Goal: Information Seeking & Learning: Learn about a topic

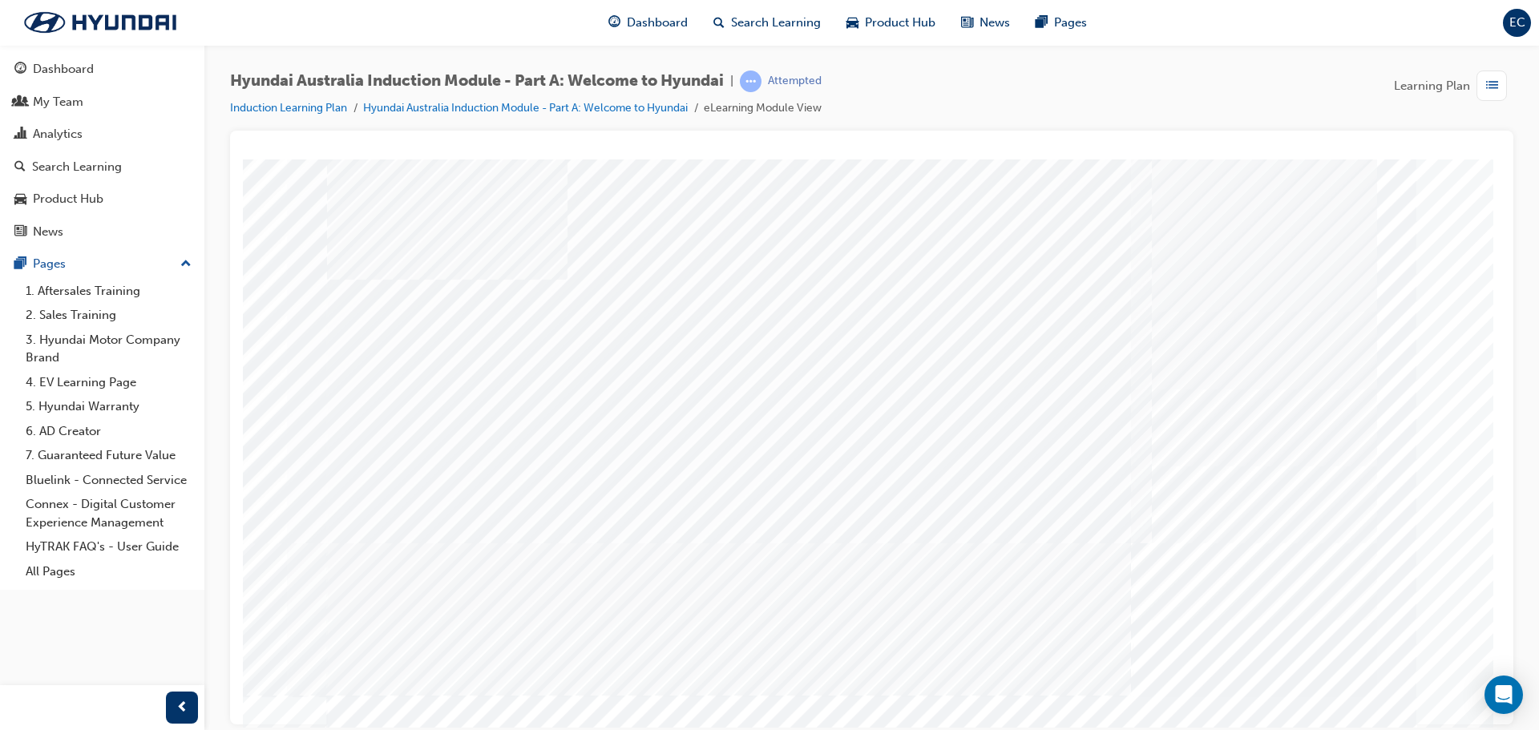
click at [541, 507] on div "History" at bounding box center [872, 447] width 1090 height 577
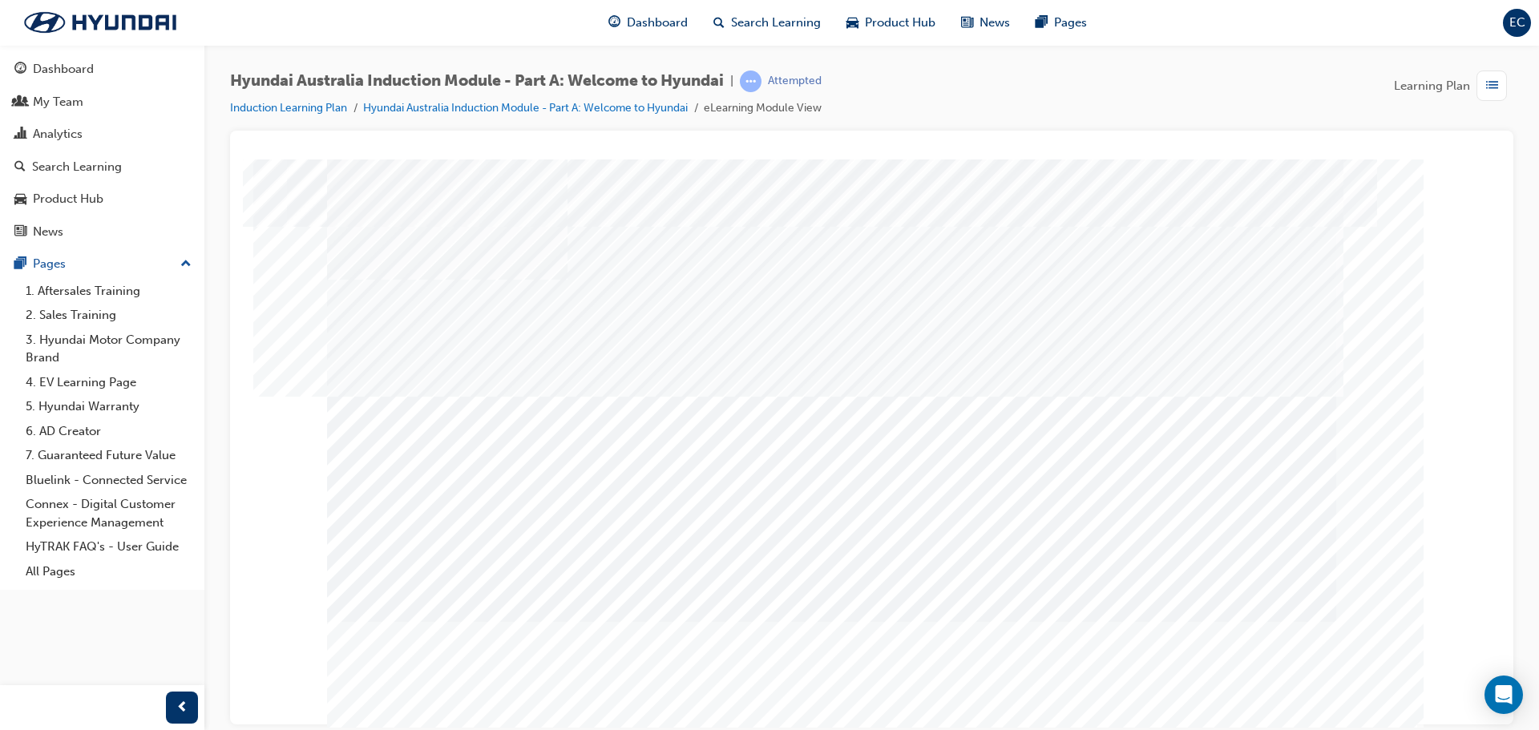
drag, startPoint x: 863, startPoint y: 596, endPoint x: 938, endPoint y: 475, distance: 142.2
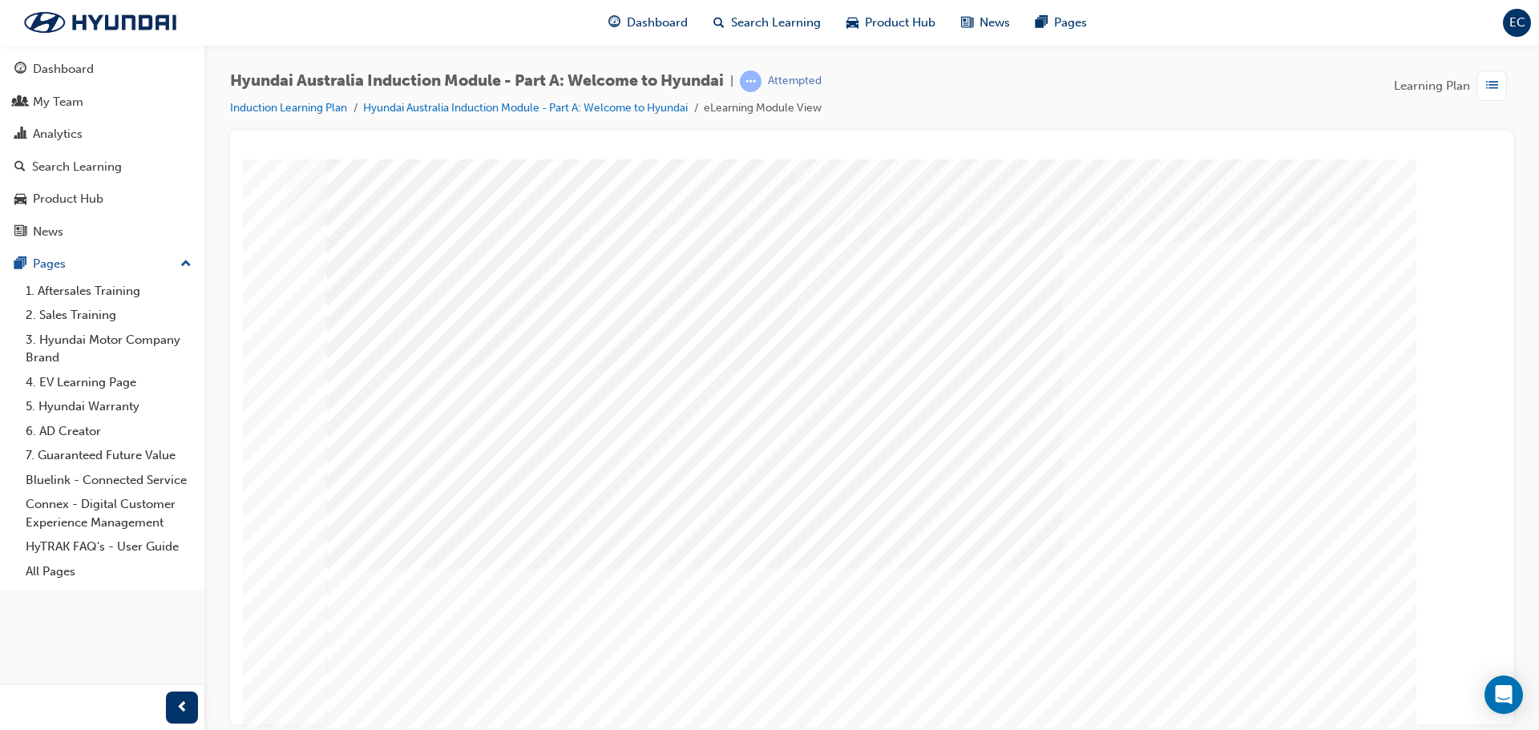
drag, startPoint x: 747, startPoint y: 463, endPoint x: 768, endPoint y: 454, distance: 22.3
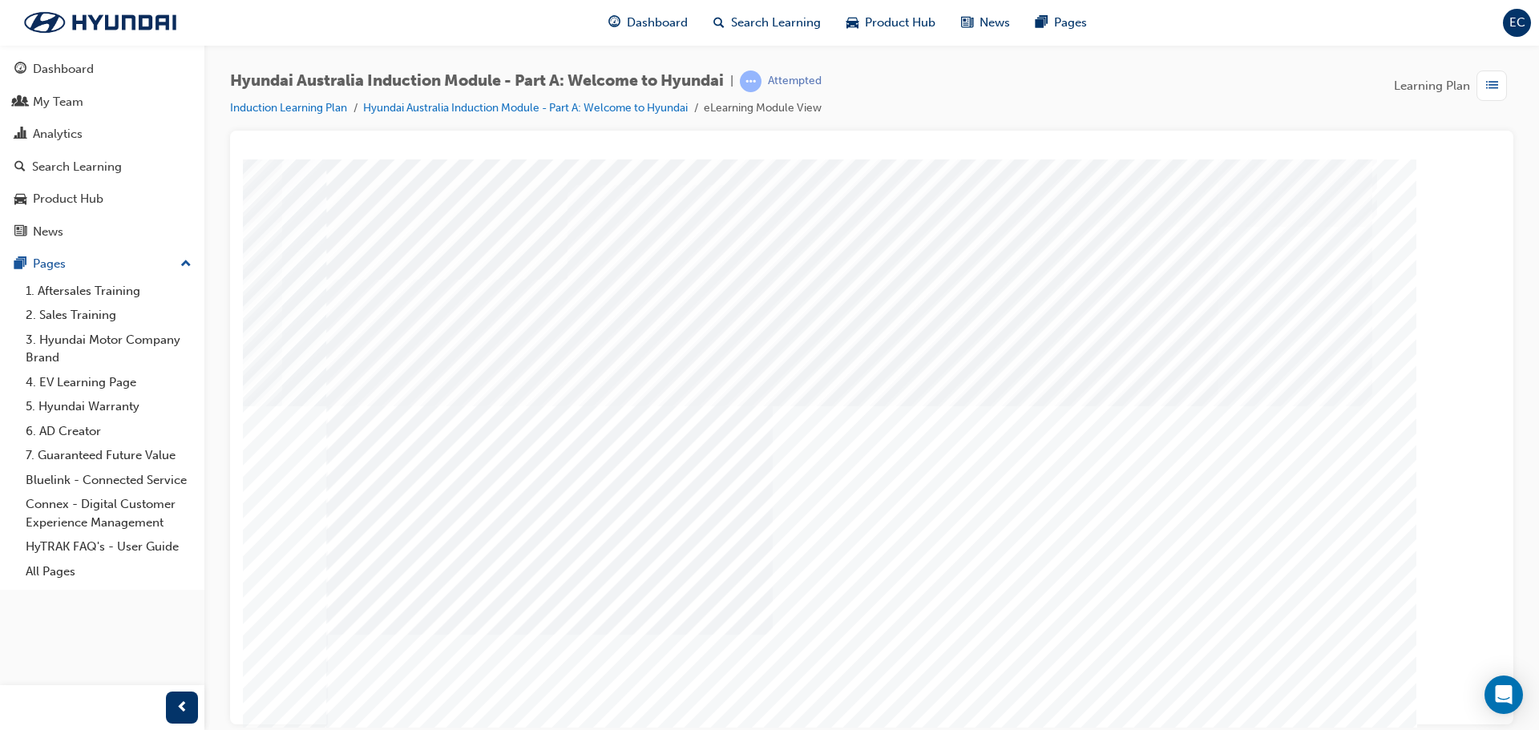
drag, startPoint x: 1287, startPoint y: 689, endPoint x: 1287, endPoint y: 681, distance: 8.1
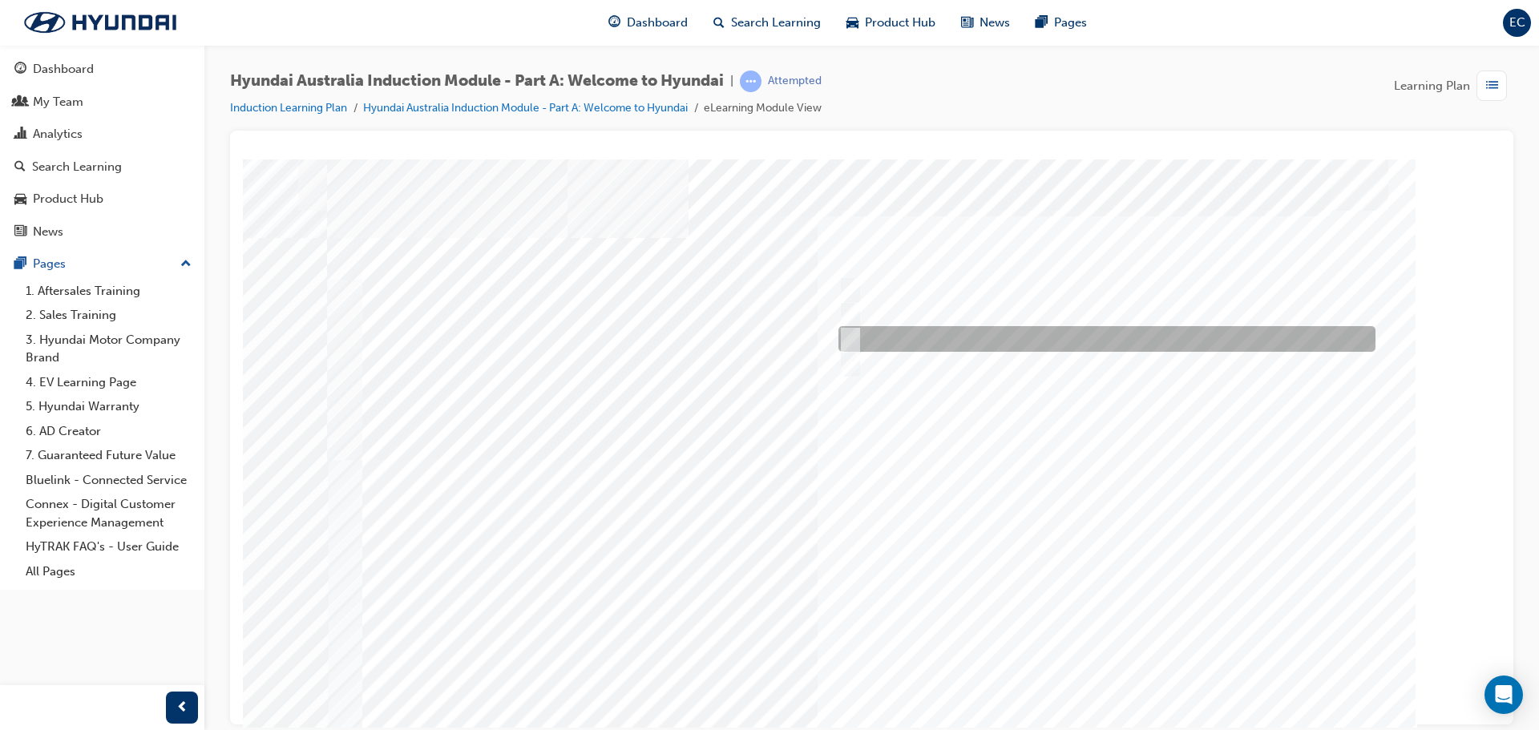
click at [871, 337] on div at bounding box center [1102, 339] width 537 height 26
radio input "true"
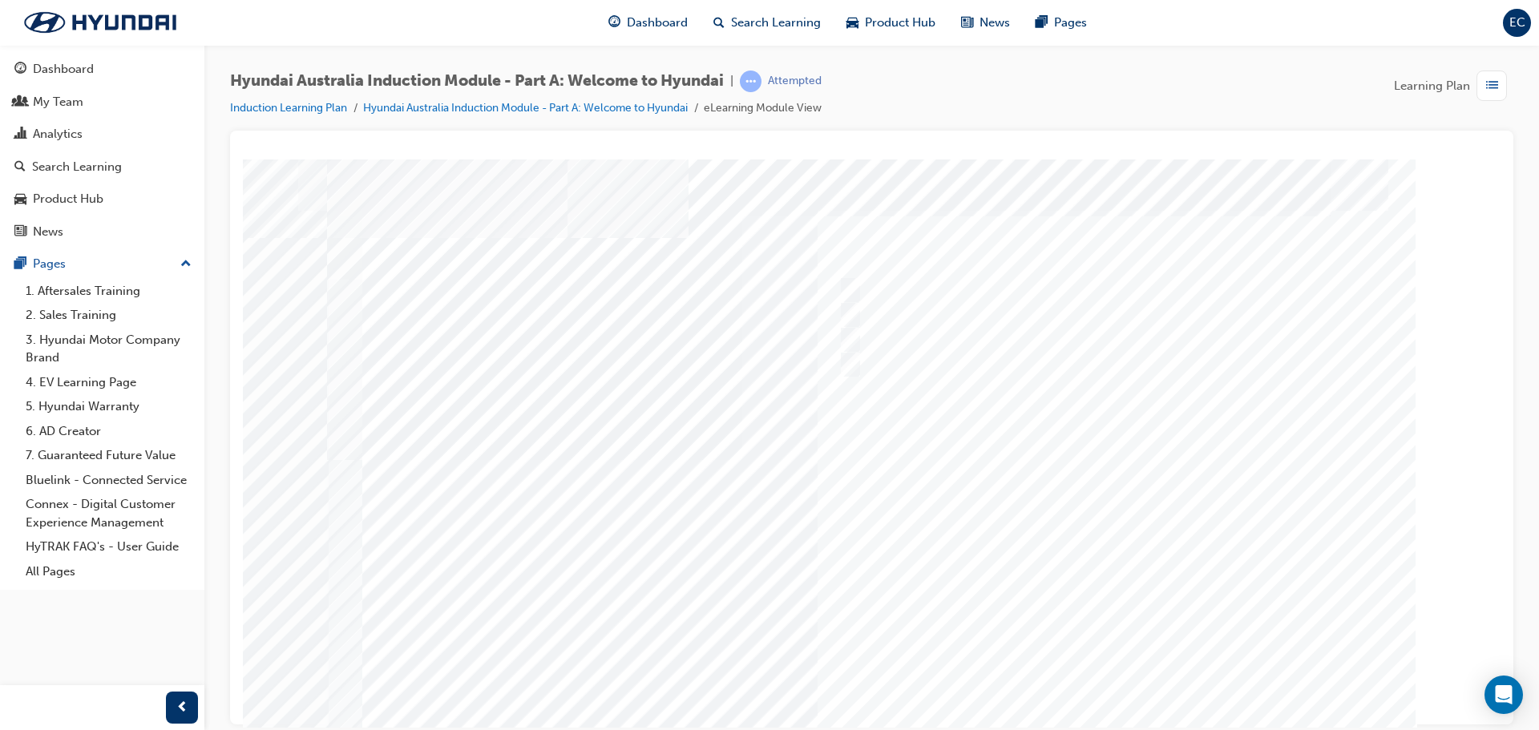
click at [1137, 682] on div at bounding box center [872, 447] width 1090 height 577
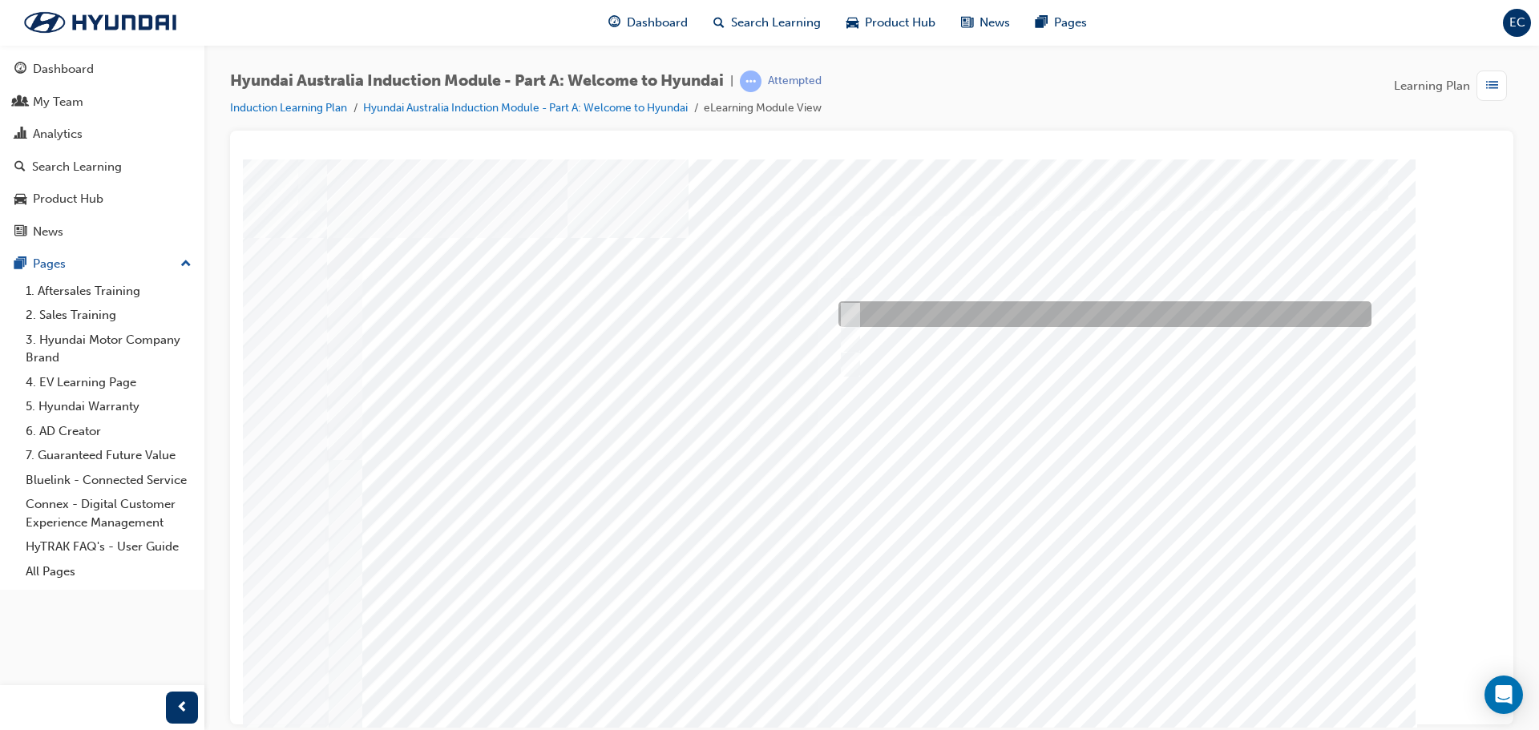
click at [1021, 311] on div at bounding box center [1100, 314] width 533 height 26
radio input "true"
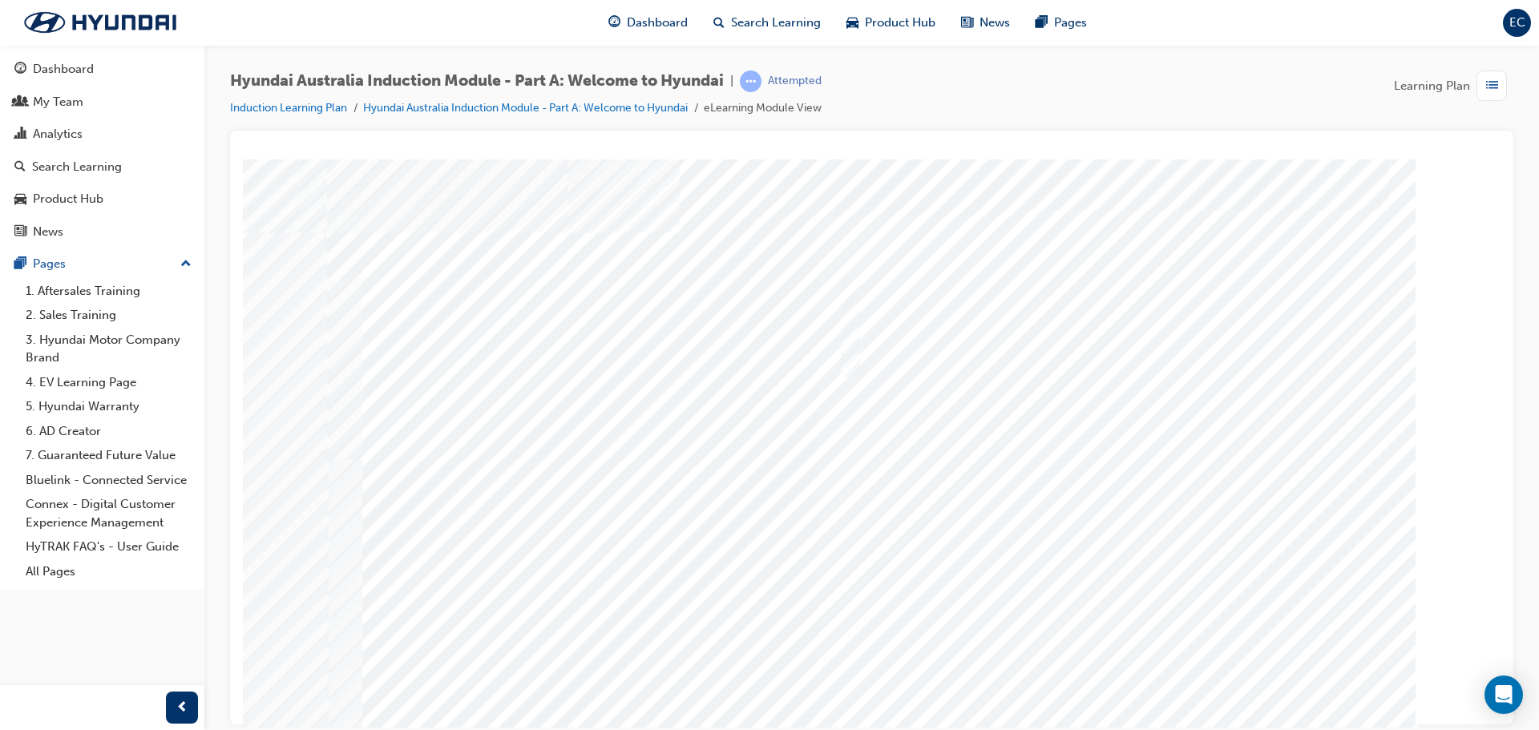
click at [1123, 669] on div at bounding box center [866, 447] width 1090 height 577
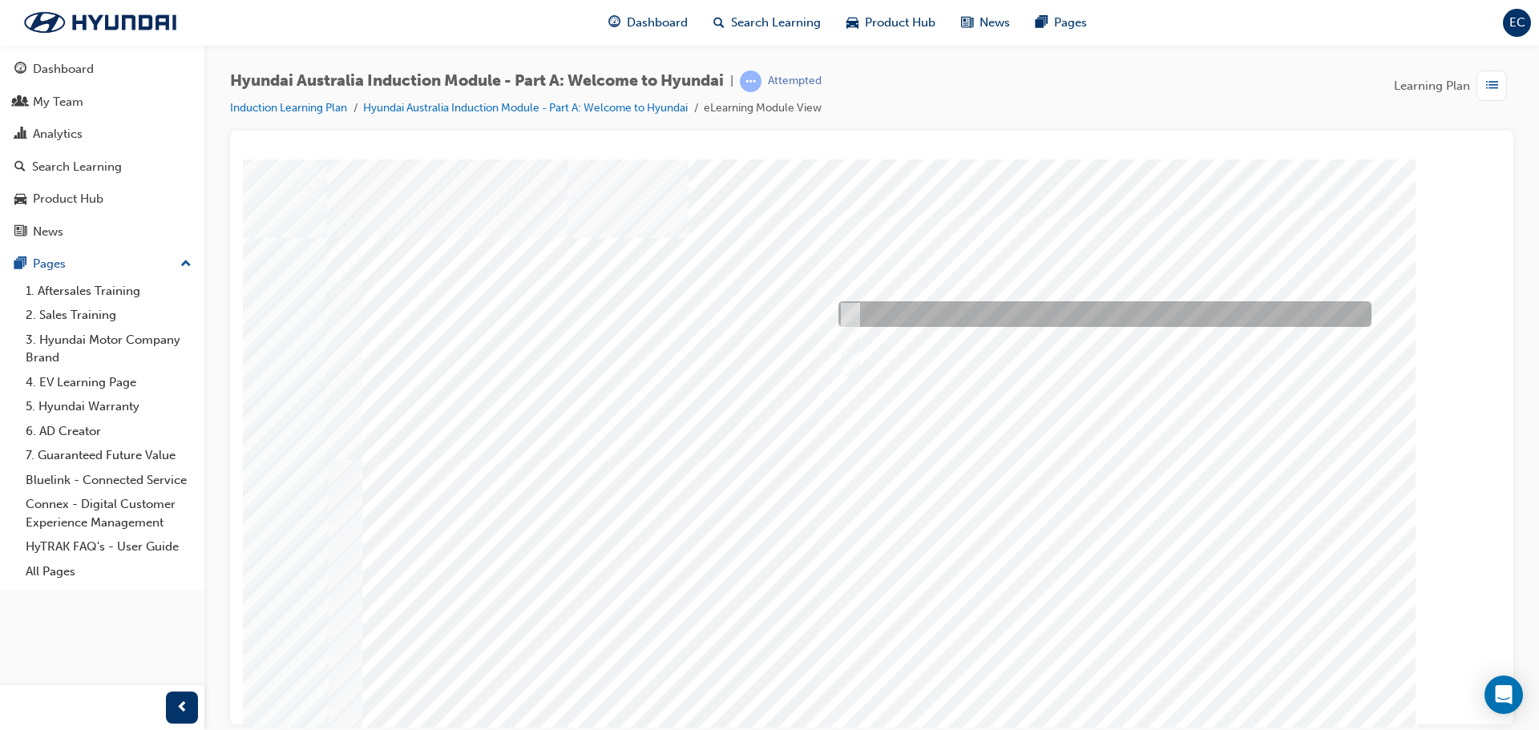
click at [942, 302] on div at bounding box center [1100, 314] width 533 height 26
checkbox input "true"
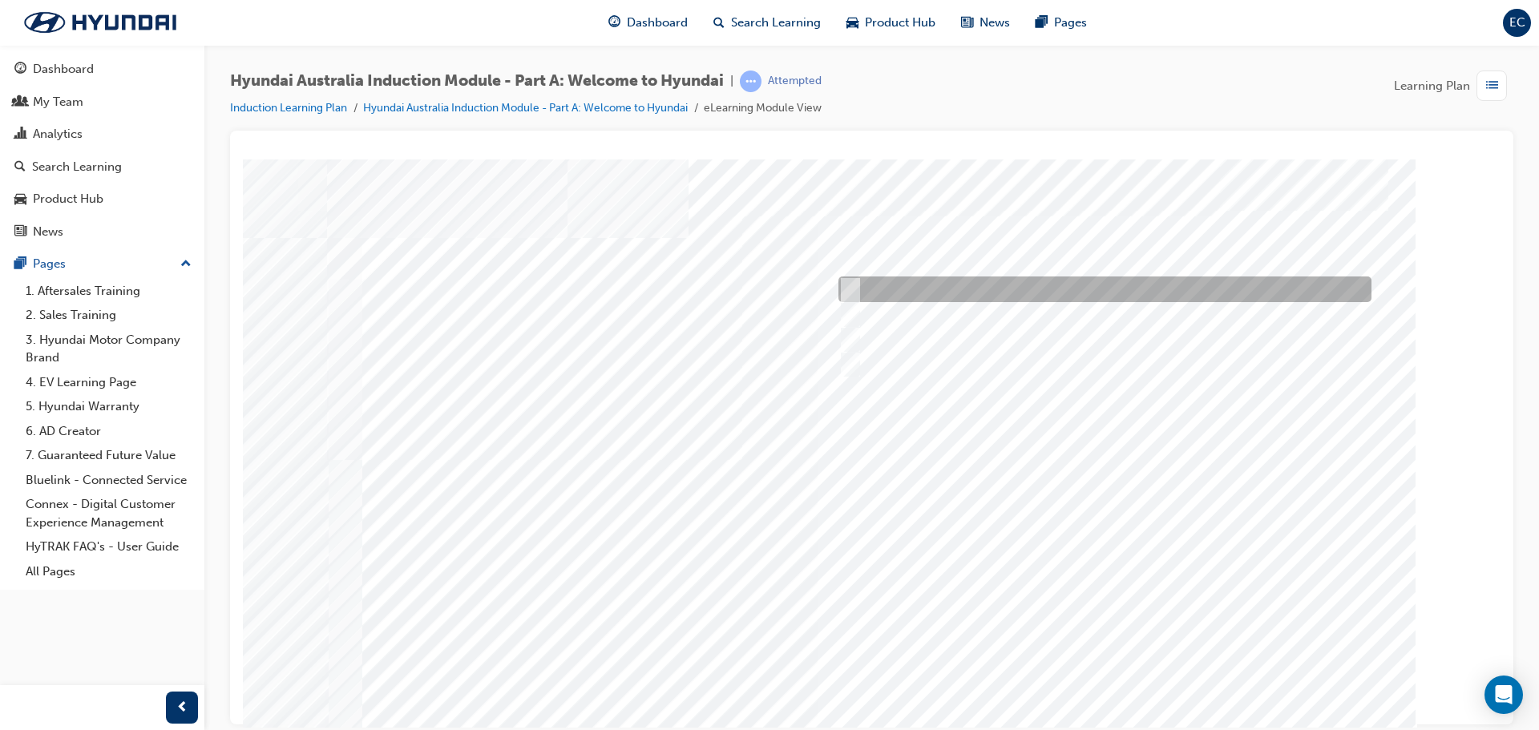
click at [950, 290] on div at bounding box center [1100, 290] width 533 height 26
checkbox input "true"
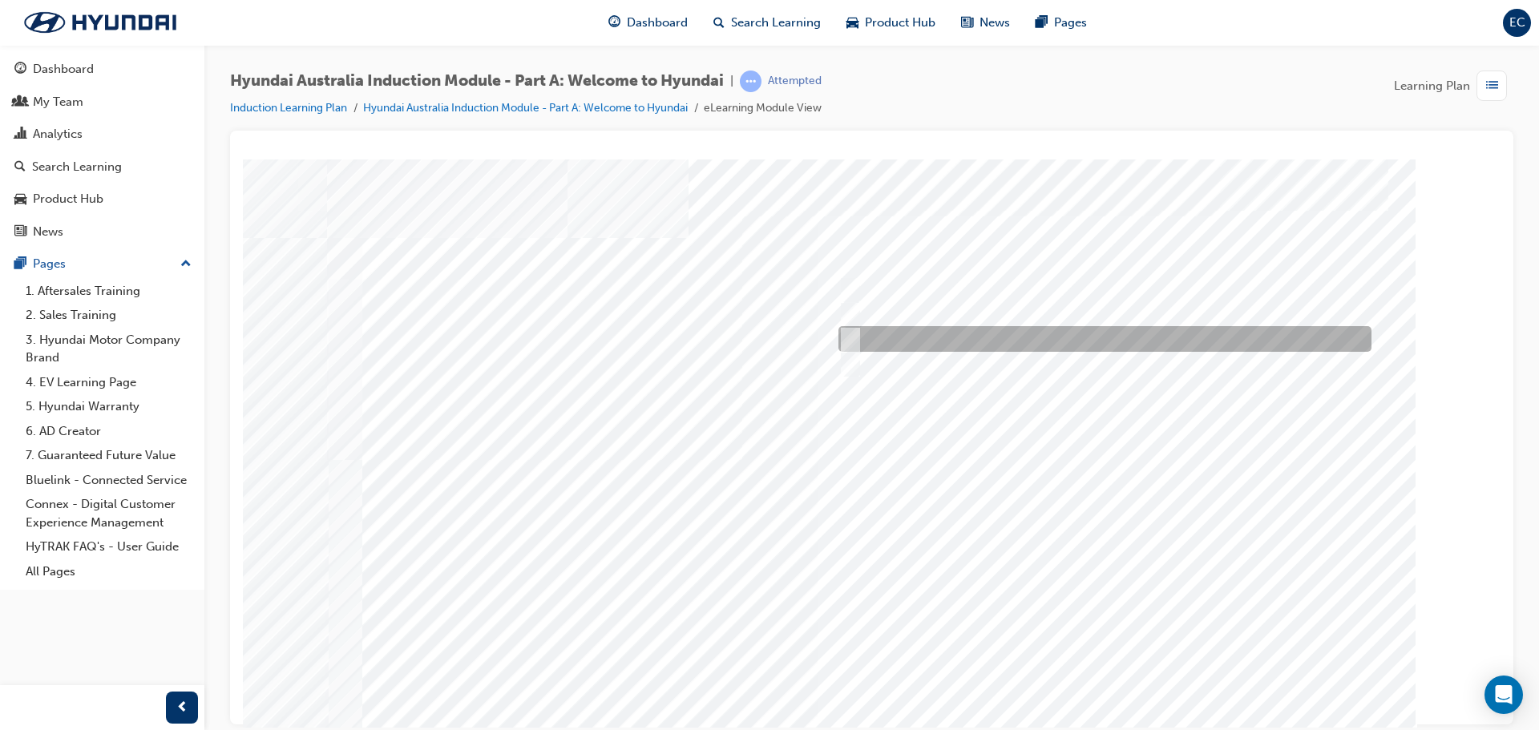
drag, startPoint x: 944, startPoint y: 346, endPoint x: 948, endPoint y: 362, distance: 16.5
click at [944, 353] on div "Quiz_Q_4" at bounding box center [872, 447] width 1090 height 577
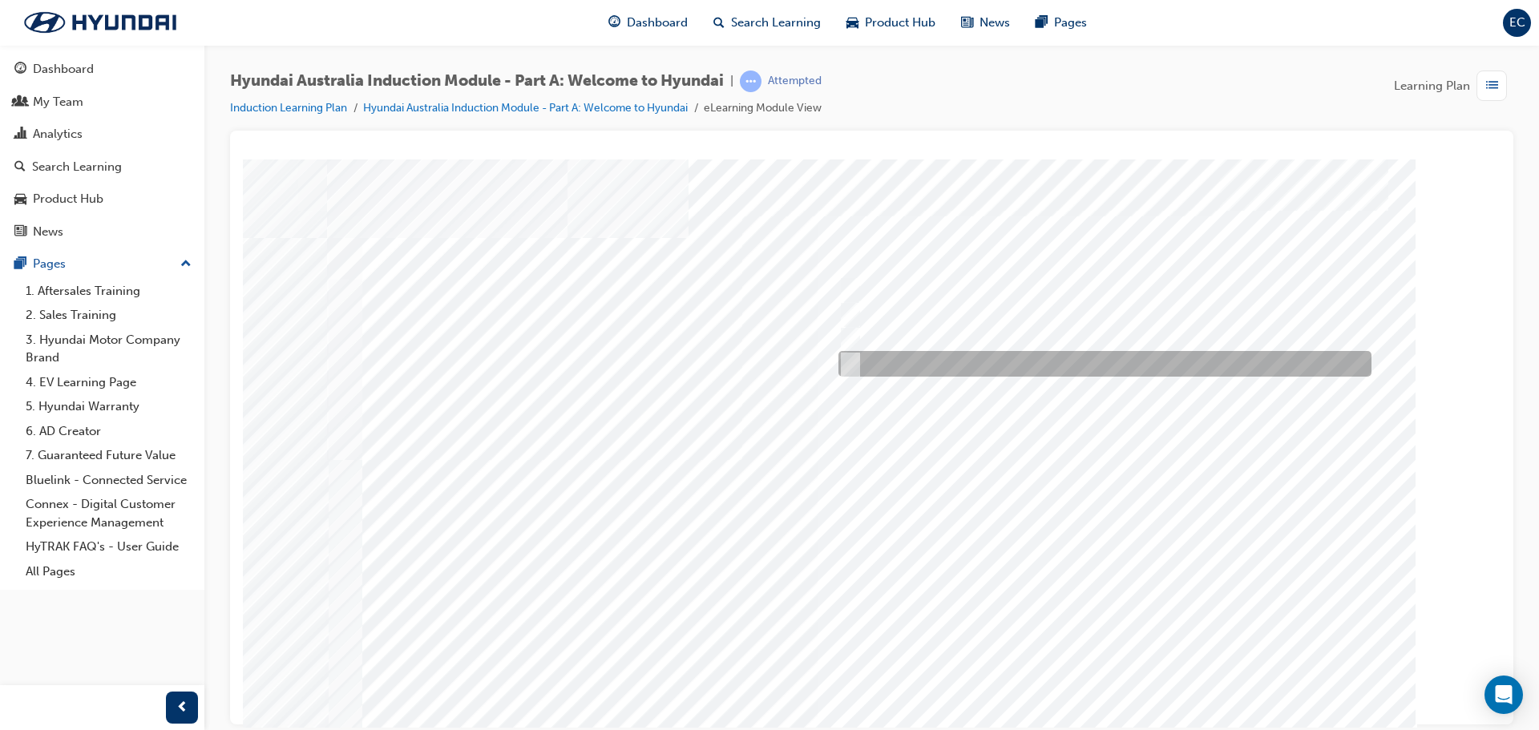
click at [950, 366] on div at bounding box center [1100, 364] width 533 height 26
checkbox input "true"
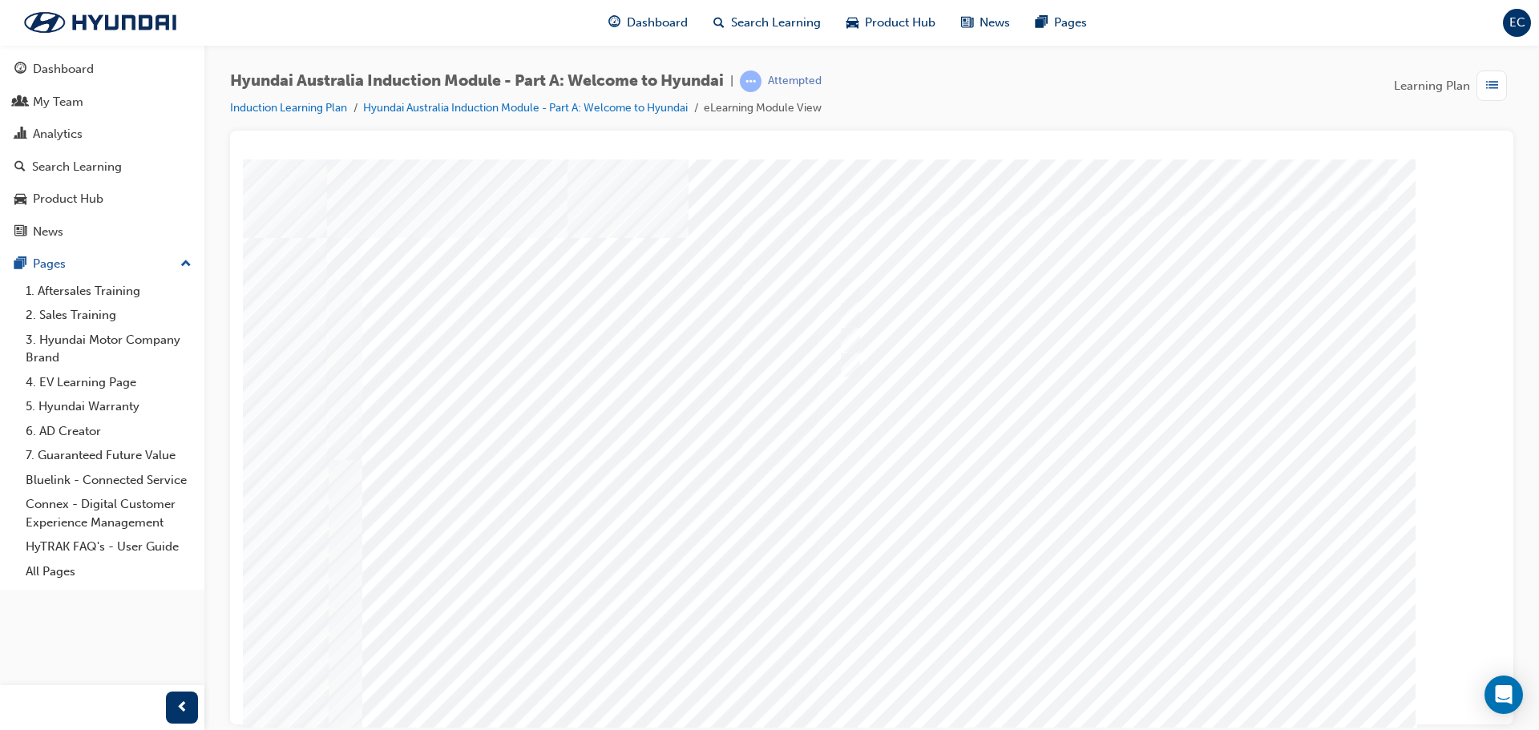
click at [1102, 671] on div at bounding box center [872, 447] width 1090 height 577
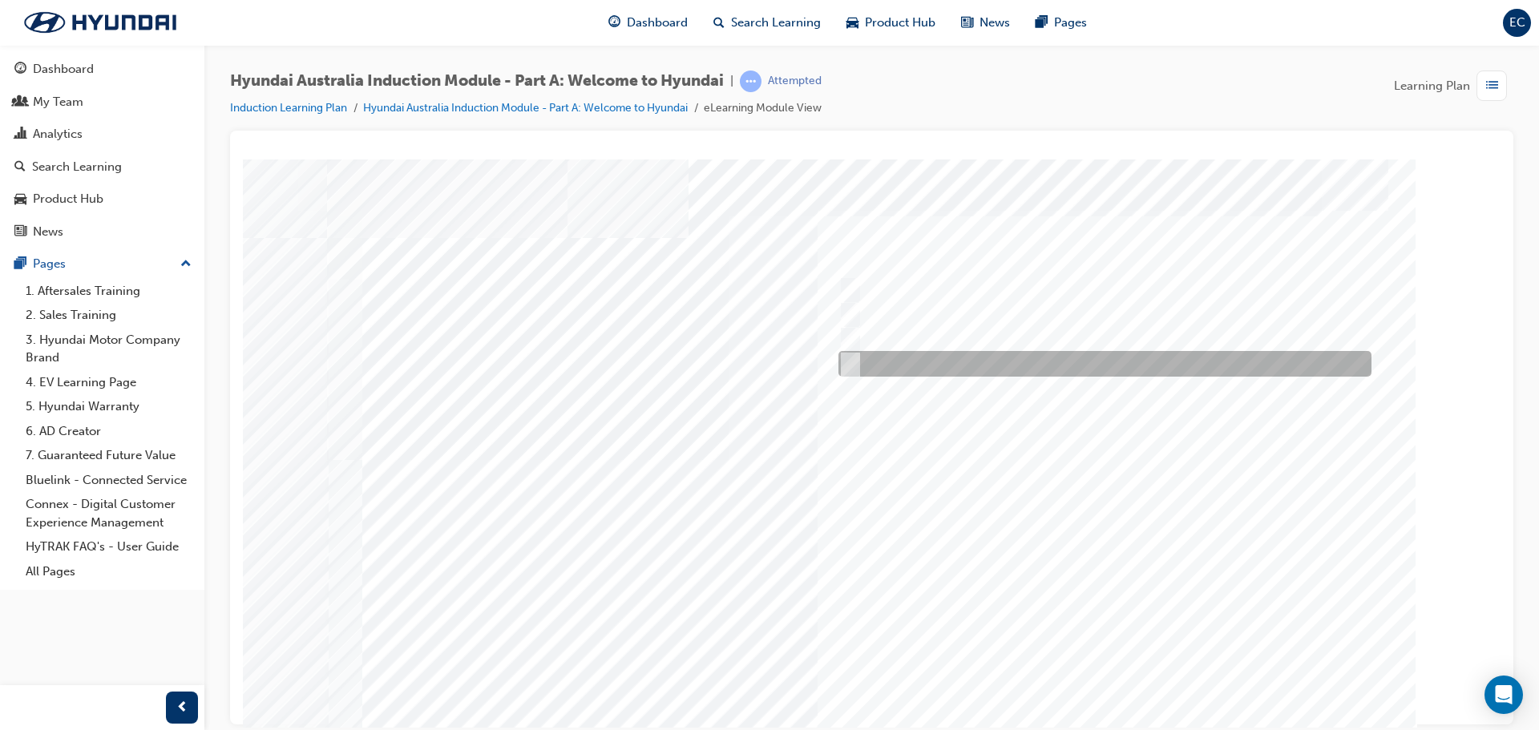
drag, startPoint x: 944, startPoint y: 374, endPoint x: 946, endPoint y: 347, distance: 26.5
click at [944, 372] on div at bounding box center [1100, 364] width 533 height 26
checkbox input "true"
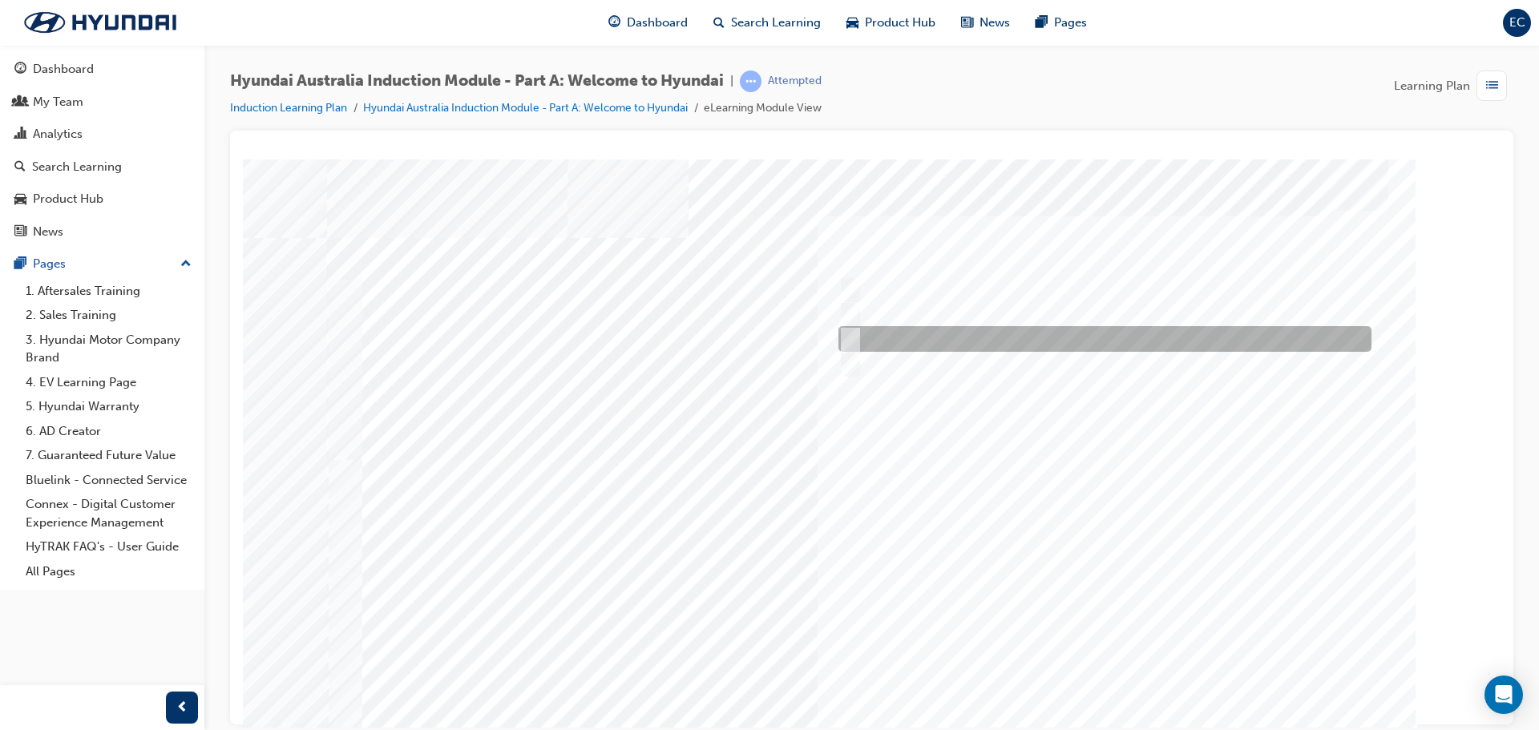
click at [951, 341] on div at bounding box center [1100, 339] width 533 height 26
checkbox input "true"
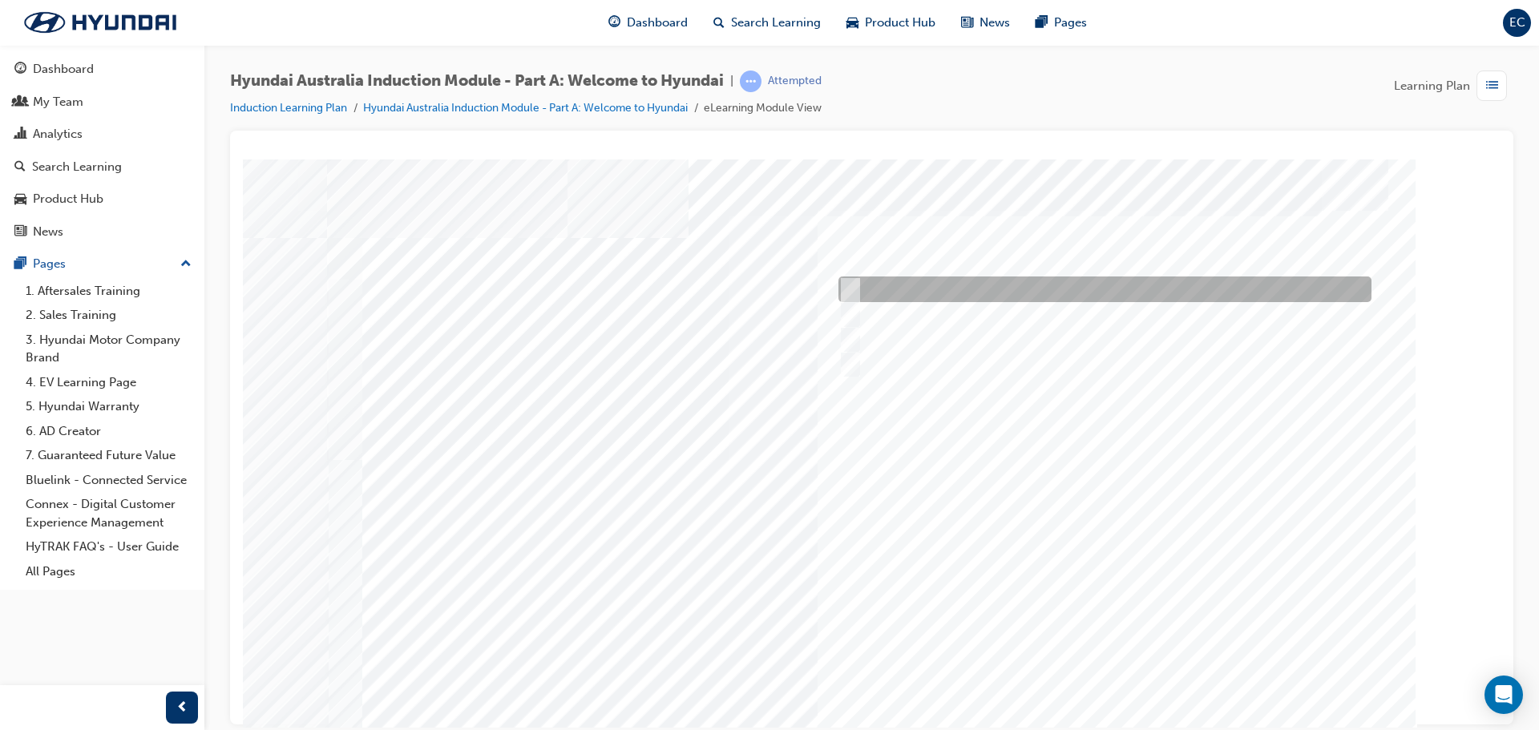
click at [992, 291] on div at bounding box center [1100, 290] width 533 height 26
checkbox input "true"
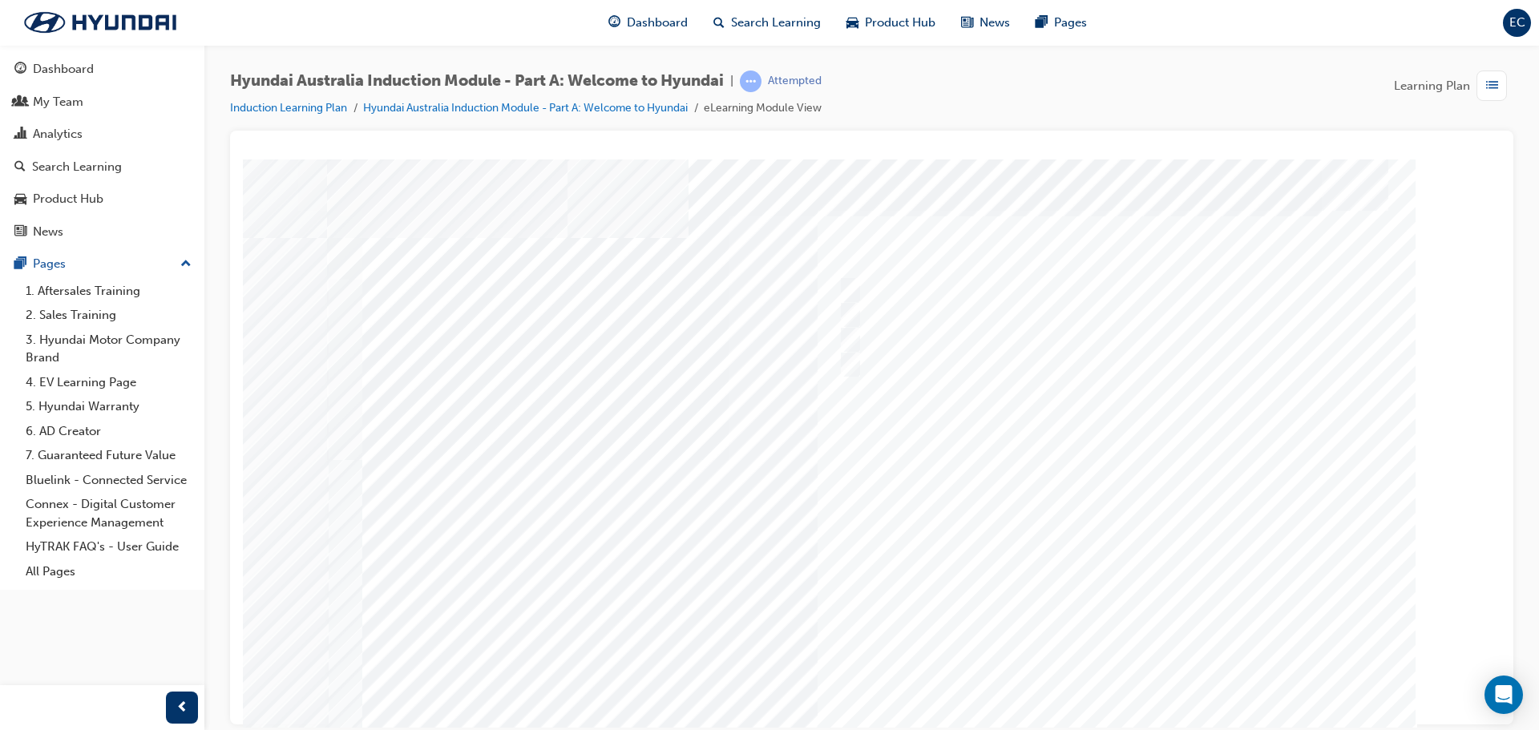
click at [1105, 683] on div at bounding box center [872, 447] width 1090 height 577
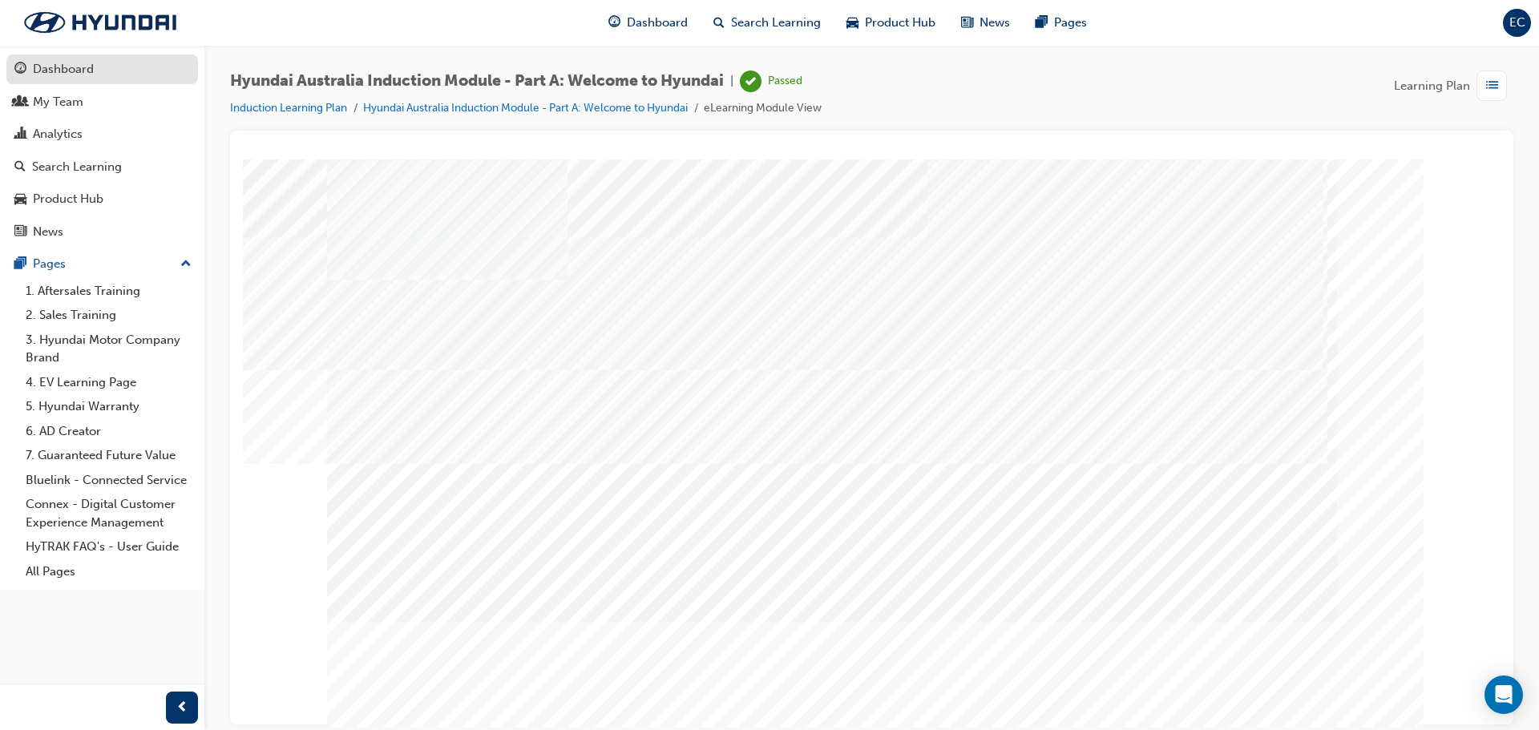
click at [121, 69] on div "Dashboard" at bounding box center [102, 69] width 176 height 20
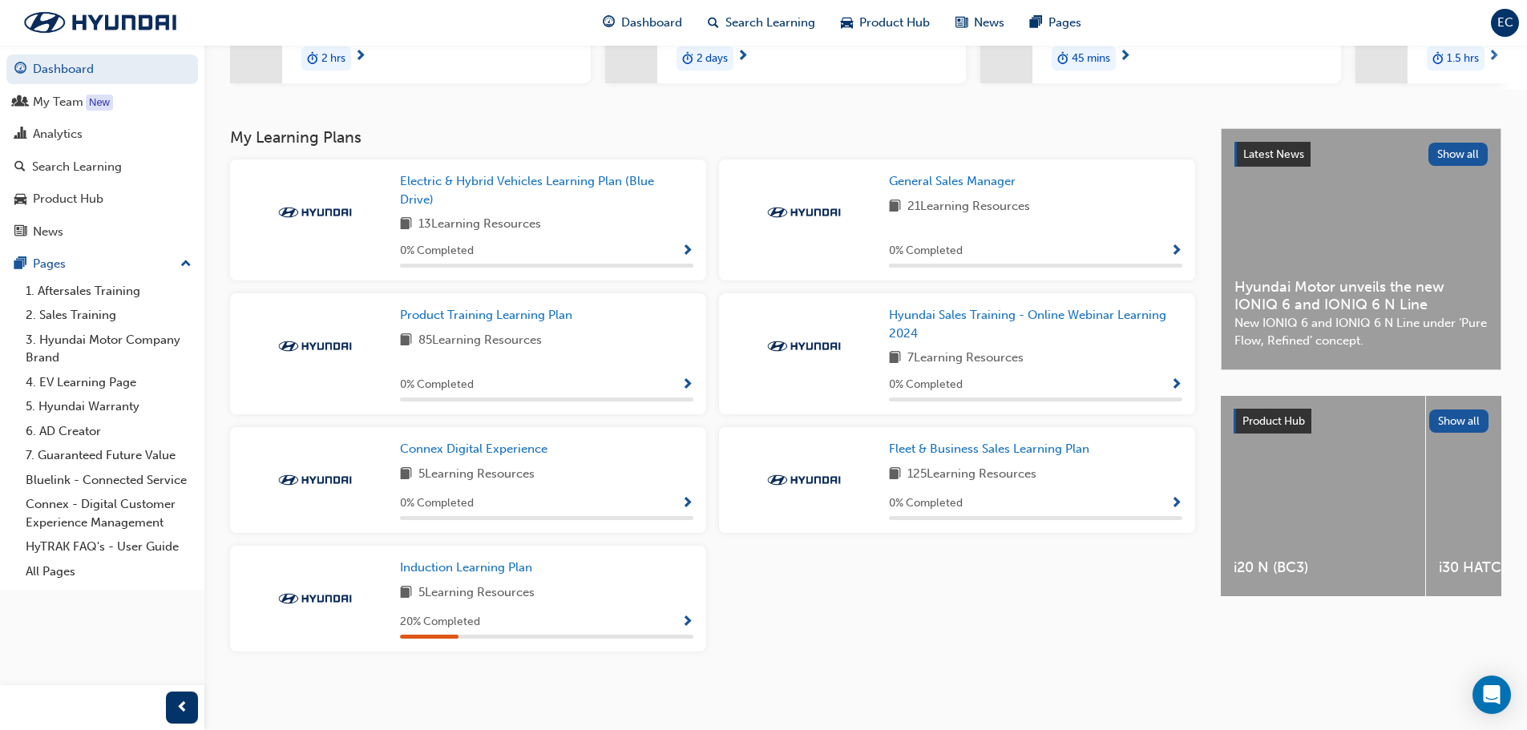
scroll to position [269, 0]
